Goal: Information Seeking & Learning: Learn about a topic

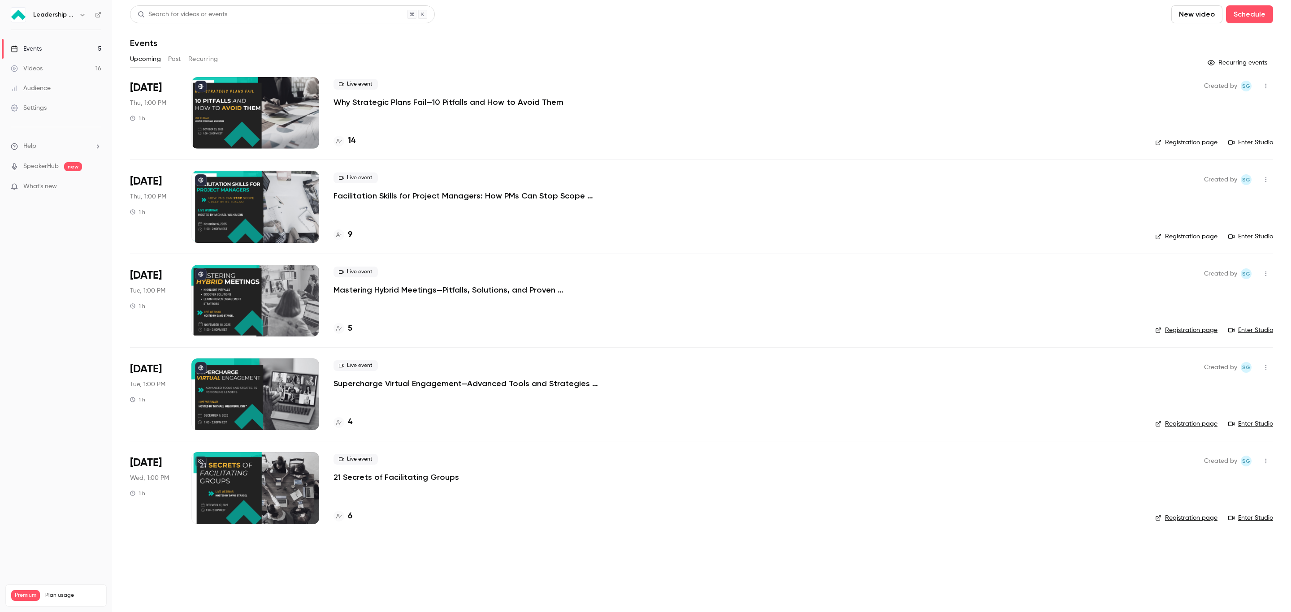
click at [179, 61] on button "Past" at bounding box center [174, 59] width 13 height 14
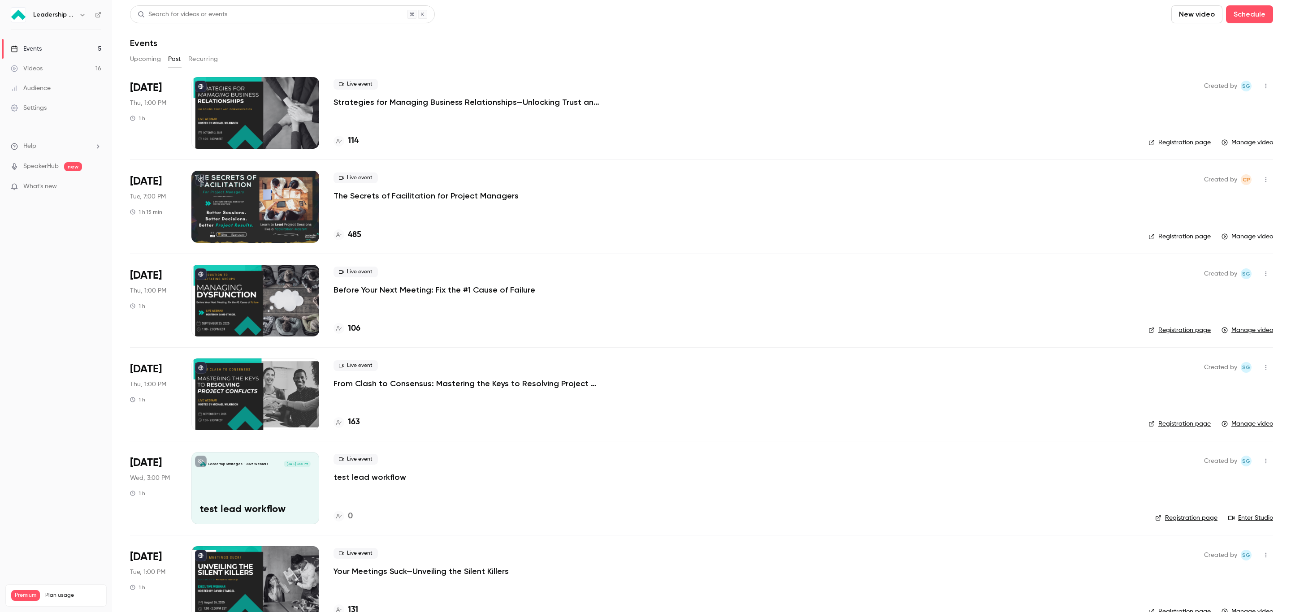
click at [387, 195] on p "The Secrets of Facilitation for Project Managers" at bounding box center [425, 195] width 185 height 11
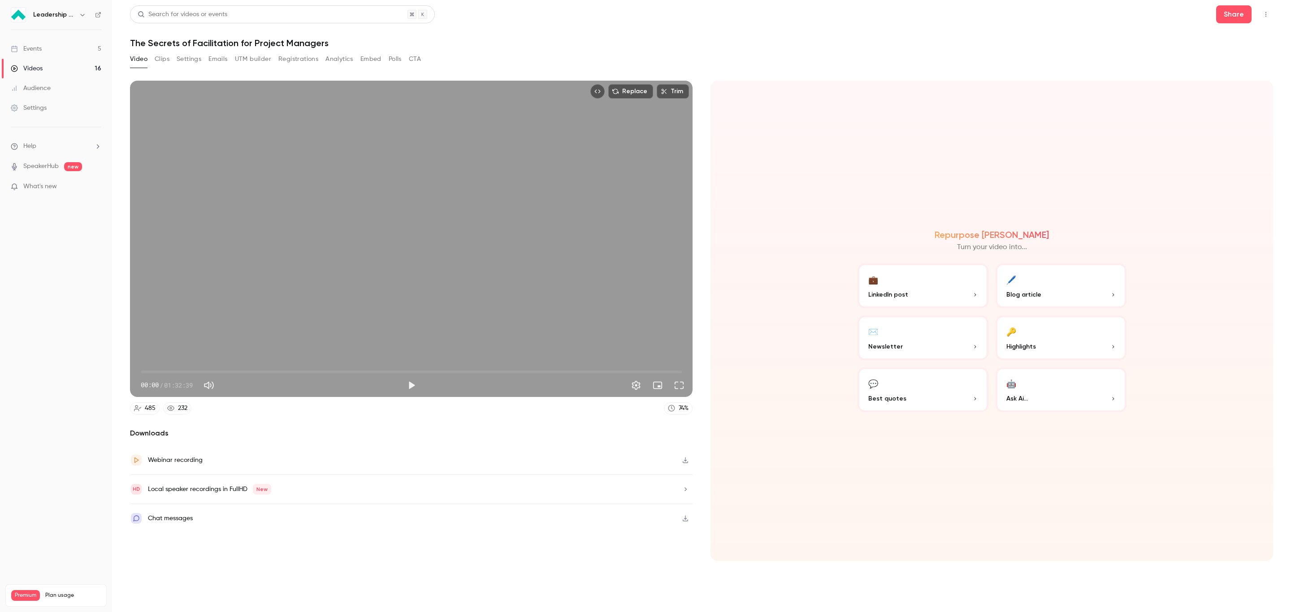
click at [391, 61] on button "Polls" at bounding box center [395, 59] width 13 height 14
